Goal: Find contact information: Find contact information

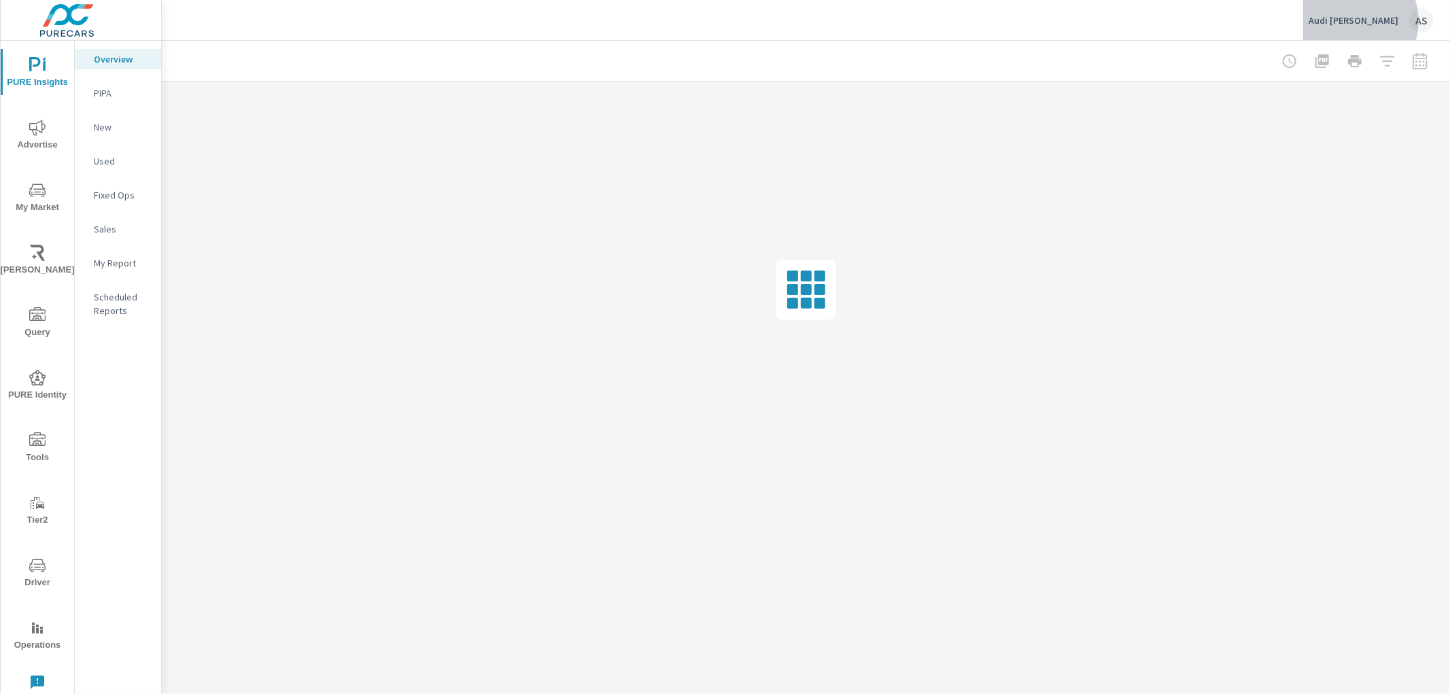
click at [1372, 21] on p "Audi Henderson" at bounding box center [1353, 20] width 90 height 12
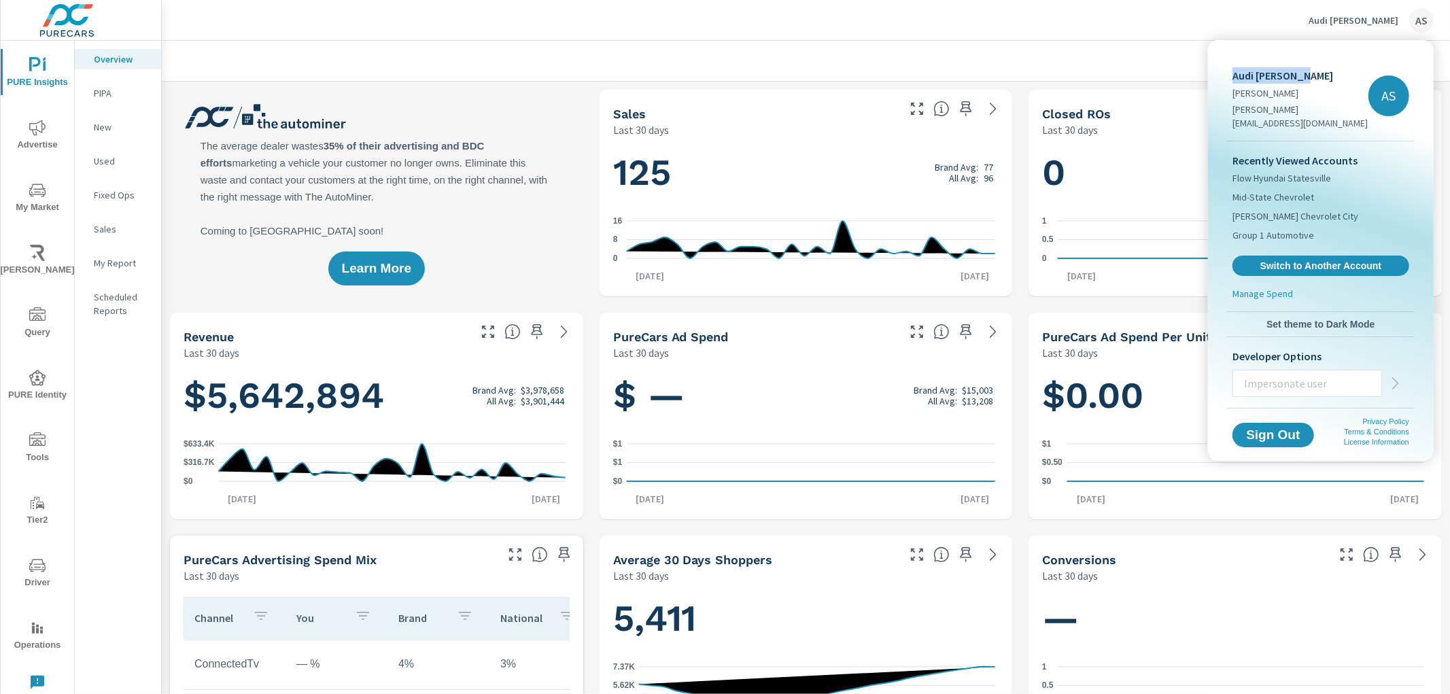
drag, startPoint x: 1234, startPoint y: 73, endPoint x: 1306, endPoint y: 72, distance: 72.1
click at [1306, 72] on p "Audi Henderson" at bounding box center [1300, 75] width 136 height 16
copy p "Audi Henderson"
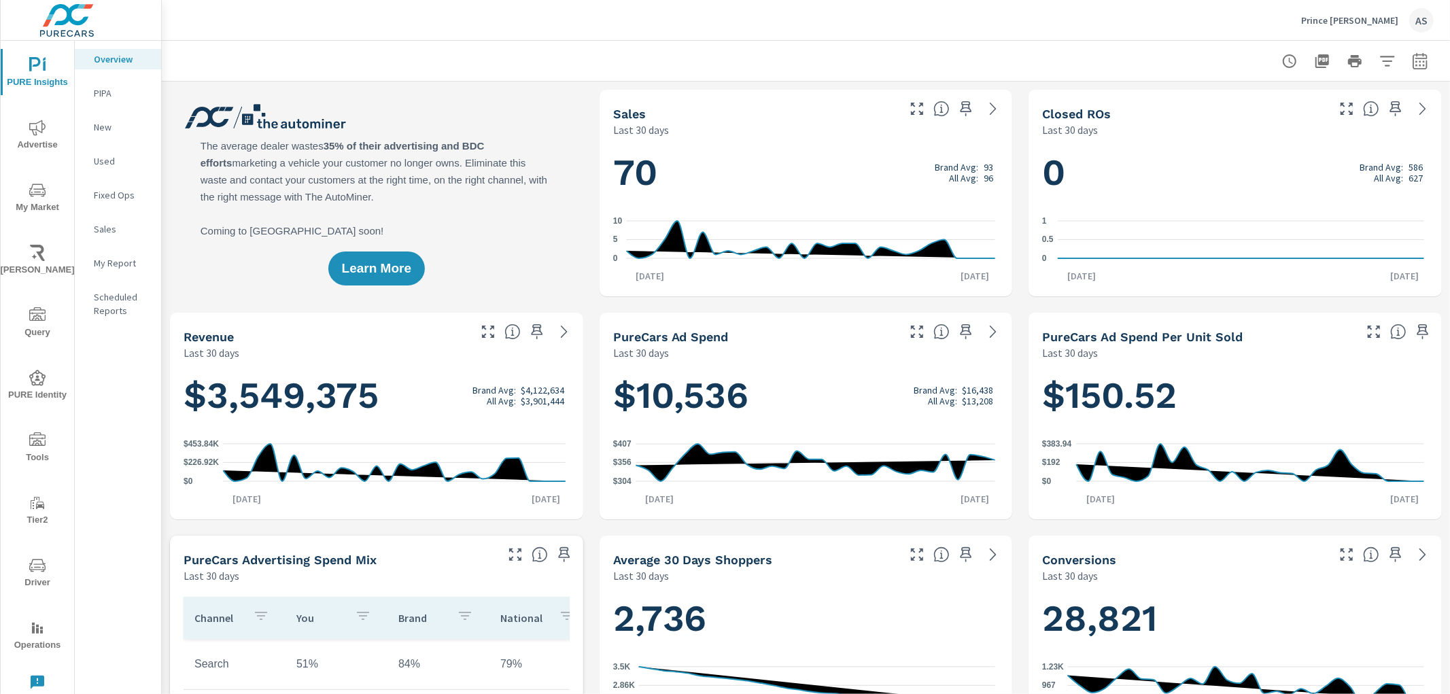
click at [1384, 15] on p "Prince Frederick Ford" at bounding box center [1349, 20] width 97 height 12
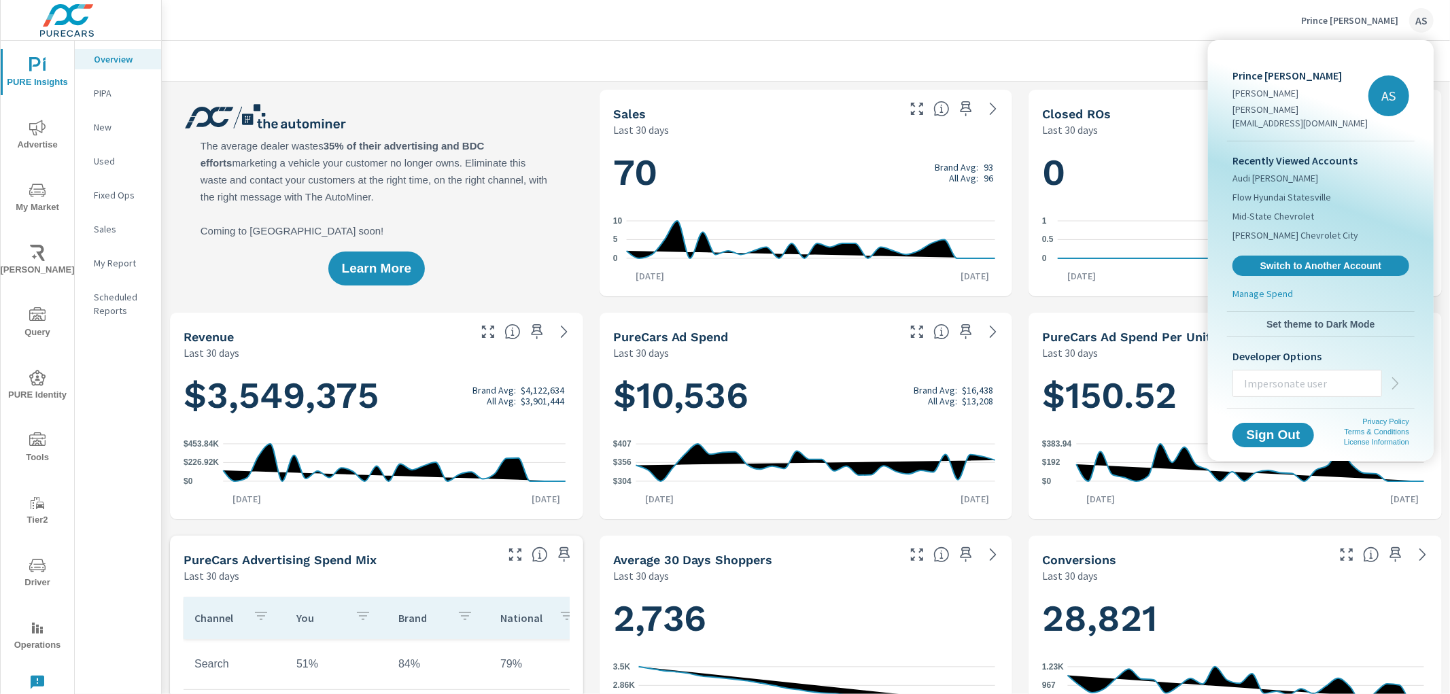
drag, startPoint x: 1232, startPoint y: 75, endPoint x: 1337, endPoint y: 66, distance: 105.0
click at [1337, 66] on div "Prince Frederick Ford Adriana Salvarani adrianas@purecars.com AS" at bounding box center [1321, 96] width 188 height 90
copy p "Prince Frederick Ford"
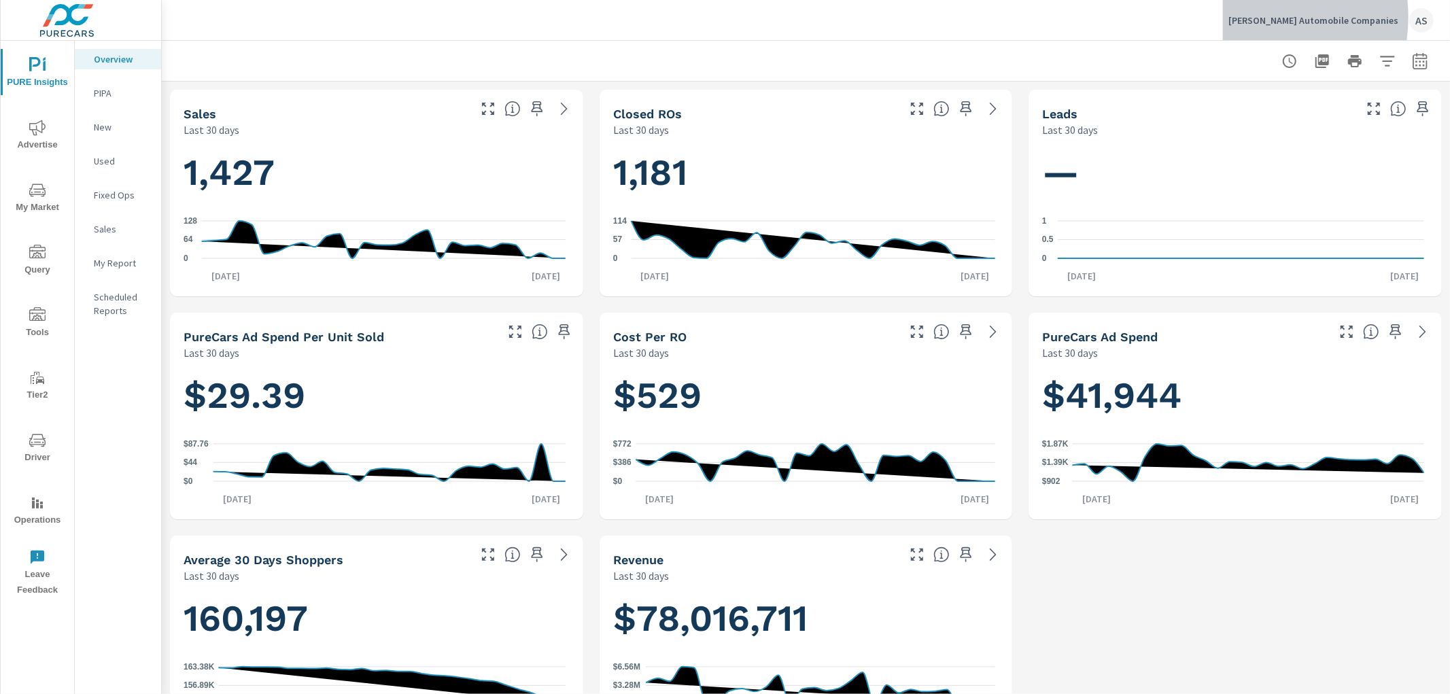
click at [1274, 17] on p "Hennessy Automobile Companies" at bounding box center [1313, 20] width 170 height 12
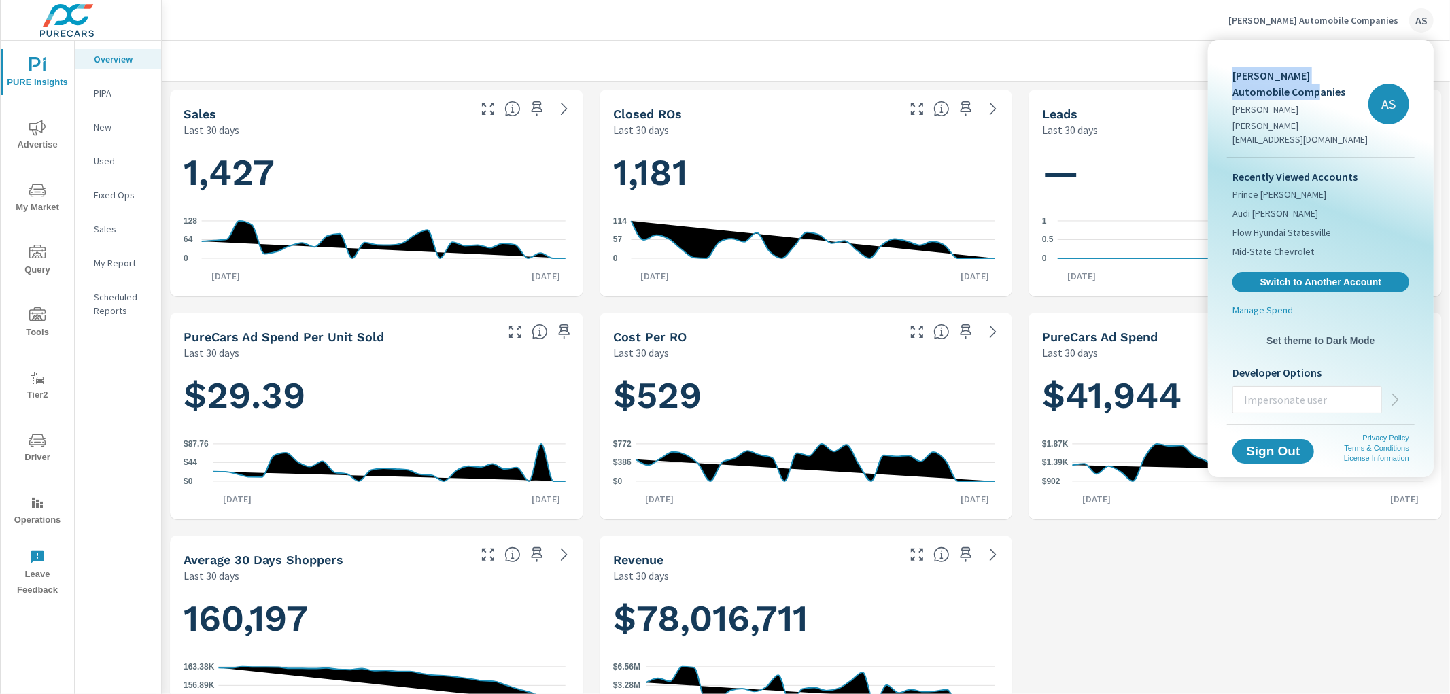
drag, startPoint x: 1231, startPoint y: 73, endPoint x: 1291, endPoint y: 87, distance: 62.2
click at [1291, 87] on div "Hennessy Automobile Companies Adriana Salvarani adrianas@purecars.com AS" at bounding box center [1321, 104] width 188 height 106
copy p "Hennessy Automobile Companies"
